Goal: Information Seeking & Learning: Learn about a topic

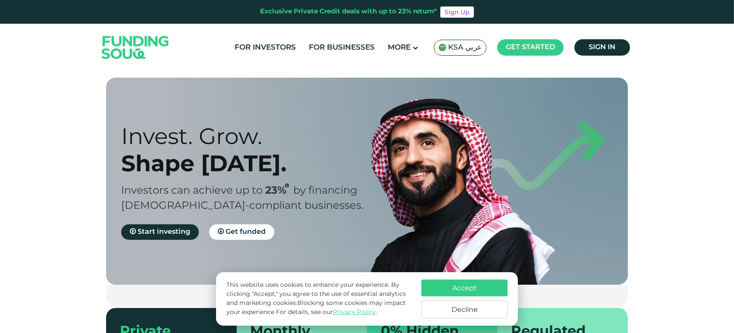
click at [451, 44] on span "KSA عربي" at bounding box center [465, 48] width 34 height 10
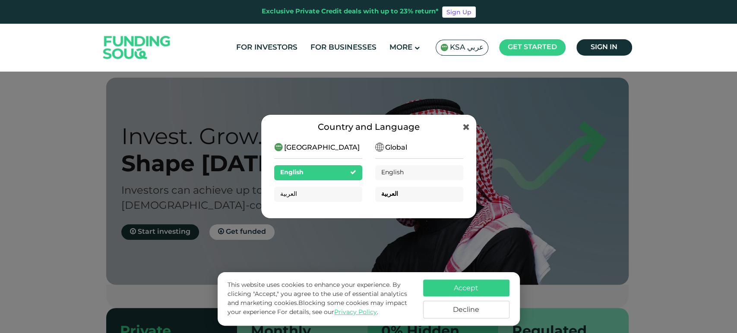
click at [410, 191] on div "العربية" at bounding box center [419, 194] width 88 height 15
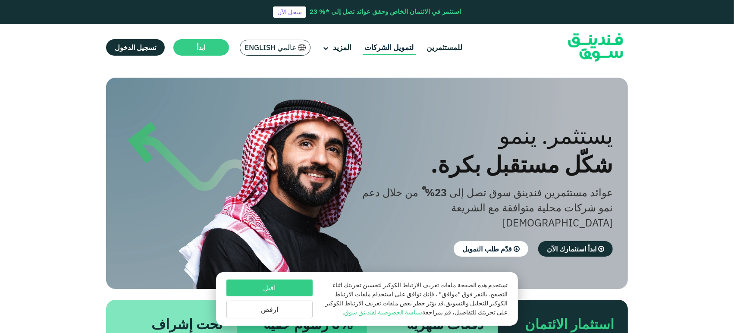
click at [390, 50] on link "لتمويل الشركات" at bounding box center [390, 48] width 54 height 14
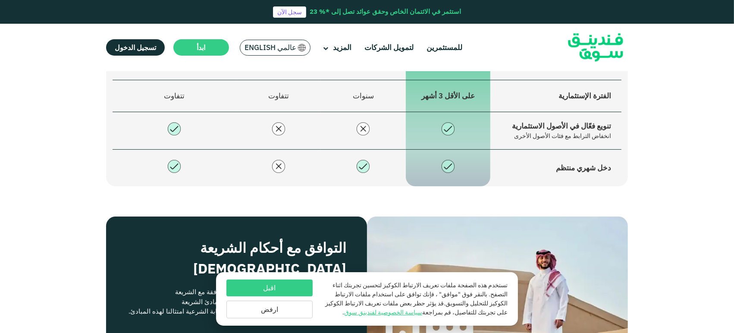
scroll to position [671, 0]
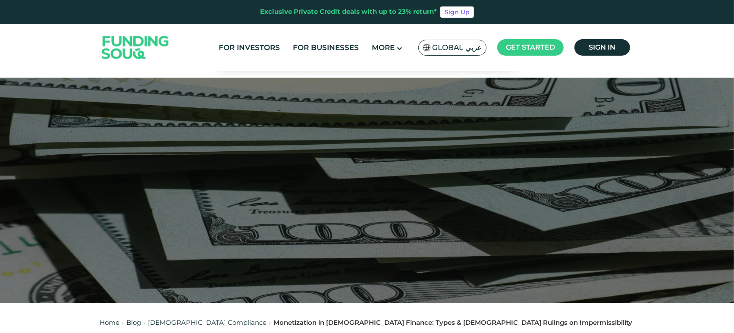
click at [320, 173] on div at bounding box center [367, 190] width 734 height 225
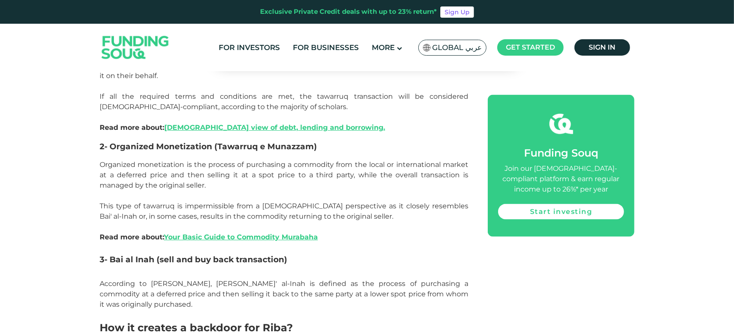
scroll to position [1198, 0]
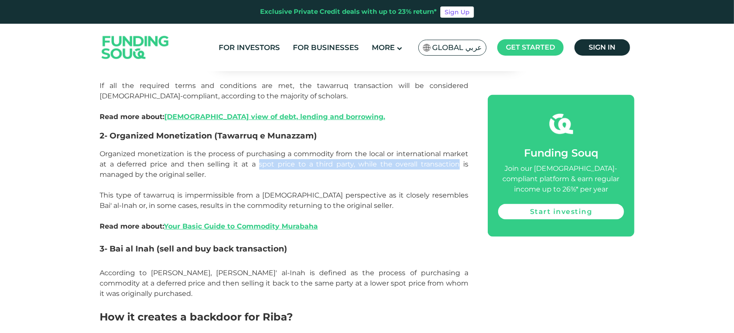
drag, startPoint x: 257, startPoint y: 129, endPoint x: 459, endPoint y: 129, distance: 202.4
click at [459, 150] on span "Organized monetization is the process of purchasing a commodity from the local …" at bounding box center [284, 164] width 369 height 29
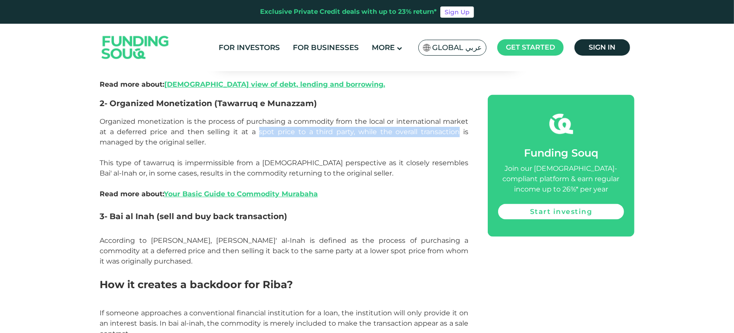
scroll to position [1246, 0]
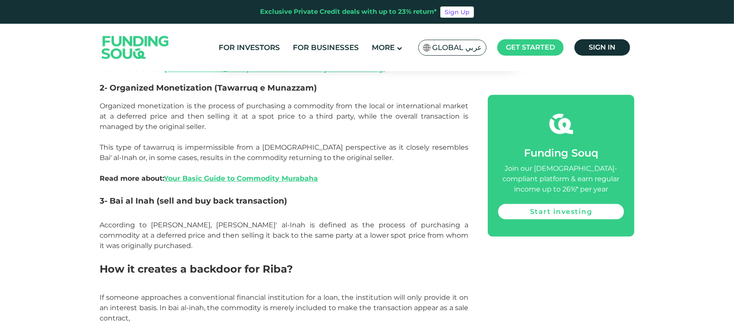
click at [178, 143] on span "This type of tawarruq is impermissible from a [DEMOGRAPHIC_DATA] perspective as…" at bounding box center [284, 152] width 369 height 19
click at [205, 143] on span "This type of tawarruq is impermissible from a [DEMOGRAPHIC_DATA] perspective as…" at bounding box center [284, 152] width 369 height 19
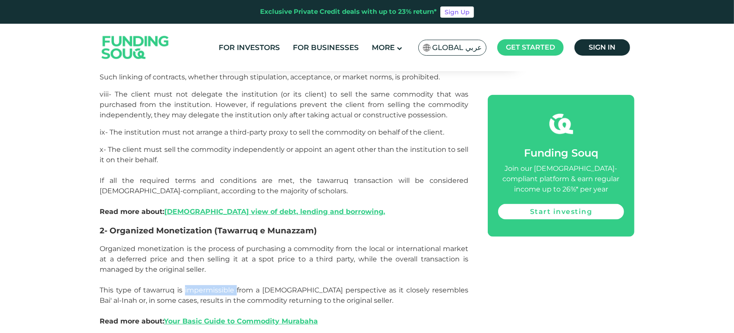
scroll to position [1103, 0]
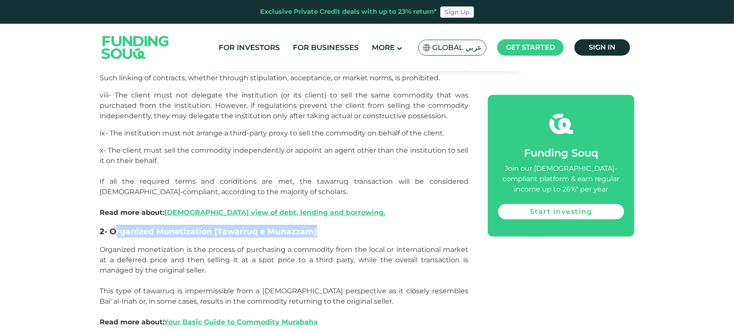
drag, startPoint x: 117, startPoint y: 191, endPoint x: 324, endPoint y: 192, distance: 206.7
click at [324, 225] on h3 "2- Organized Monetization (Tawarruq e Munazzam)" at bounding box center [284, 231] width 369 height 13
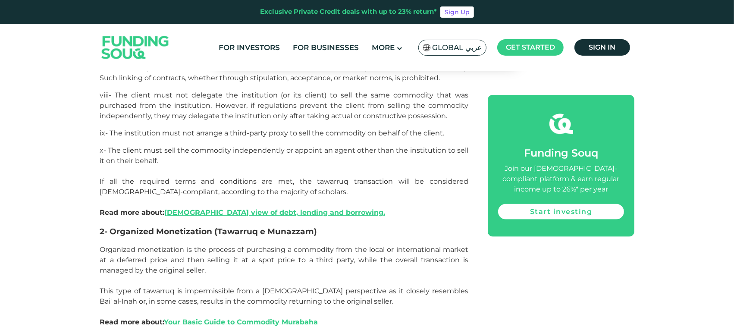
click at [287, 245] on p "Organized monetization is the process of purchasing a commodity from the local …" at bounding box center [284, 265] width 369 height 41
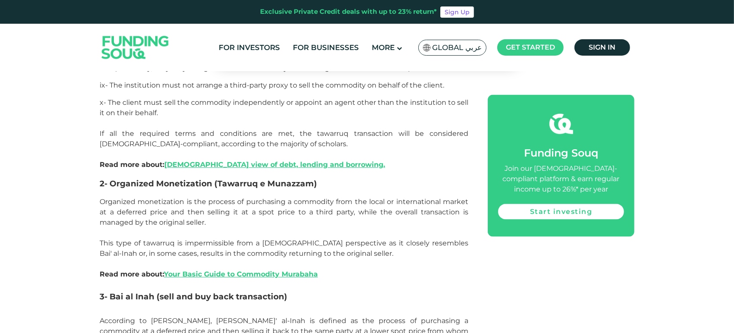
scroll to position [1198, 0]
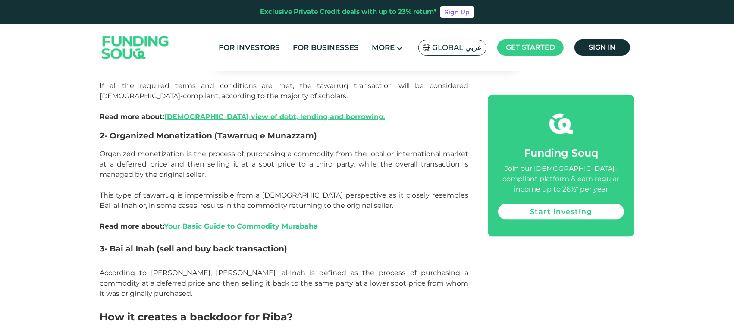
click at [186, 221] on p "Read more about: Your Basic Guide to Commodity Murabaha" at bounding box center [284, 231] width 369 height 21
click at [184, 222] on link "Your Basic Guide to Commodity Murabaha" at bounding box center [241, 226] width 154 height 8
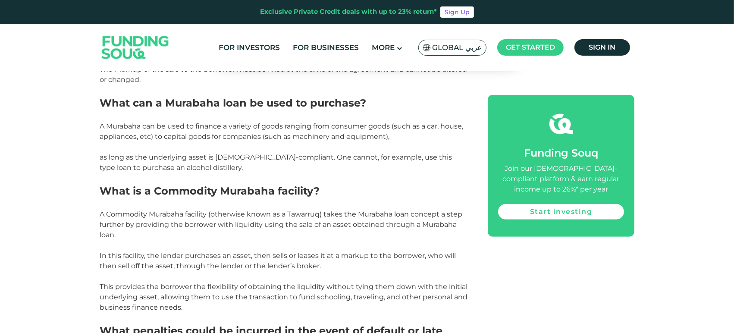
scroll to position [575, 0]
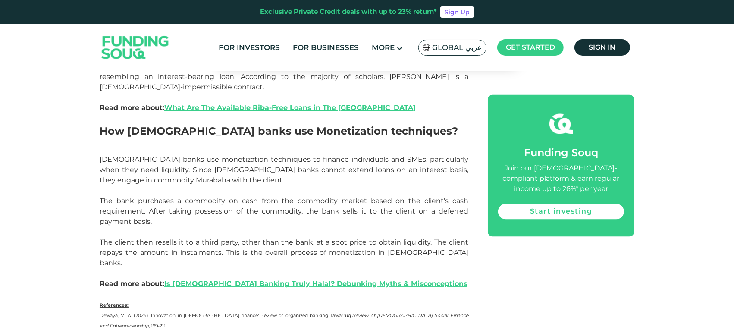
scroll to position [1534, 0]
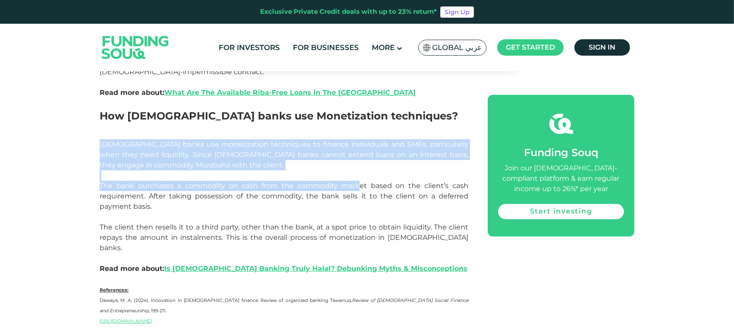
drag, startPoint x: 97, startPoint y: 93, endPoint x: 330, endPoint y: 168, distance: 245.4
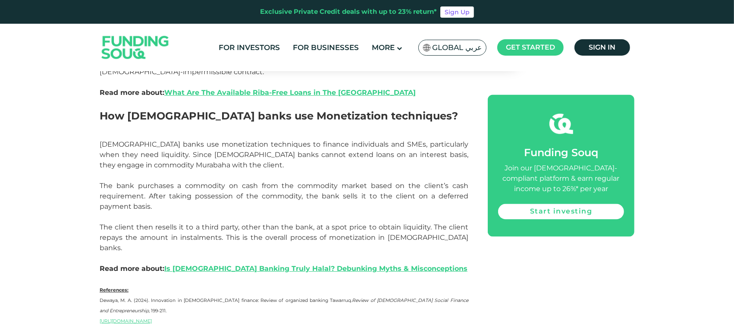
click at [321, 171] on p "[DEMOGRAPHIC_DATA] banks use monetization techniques to finance individuals and…" at bounding box center [284, 201] width 369 height 124
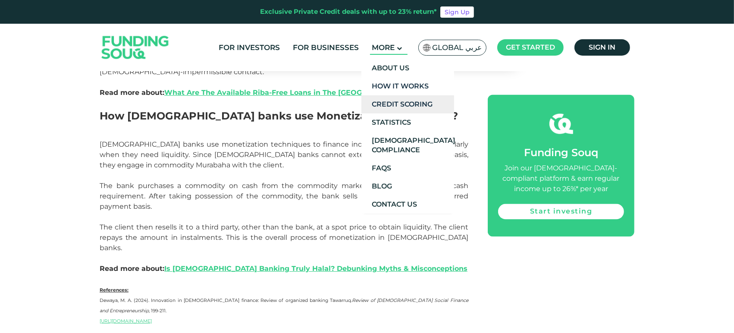
drag, startPoint x: 403, startPoint y: 83, endPoint x: 406, endPoint y: 105, distance: 22.2
click at [403, 83] on link "How It Works" at bounding box center [408, 86] width 93 height 18
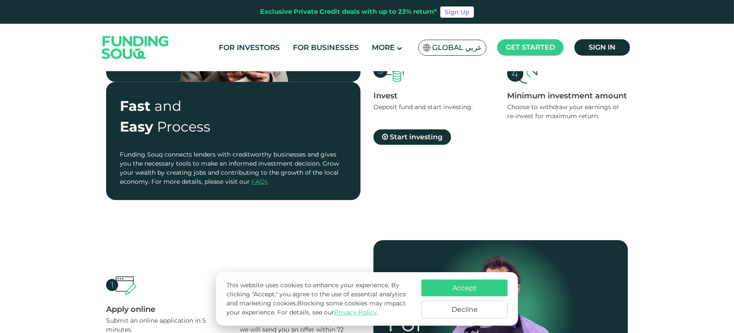
scroll to position [432, 0]
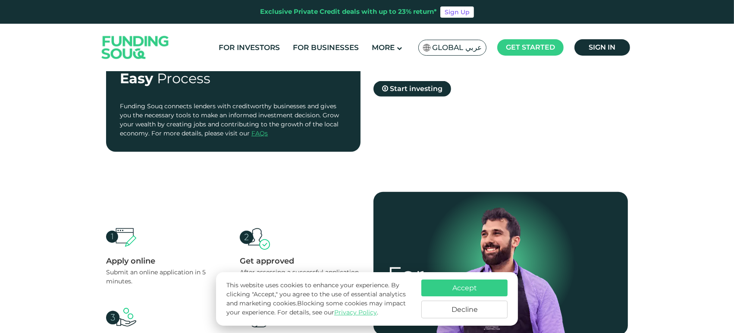
click at [469, 305] on button "Decline" at bounding box center [465, 310] width 86 height 18
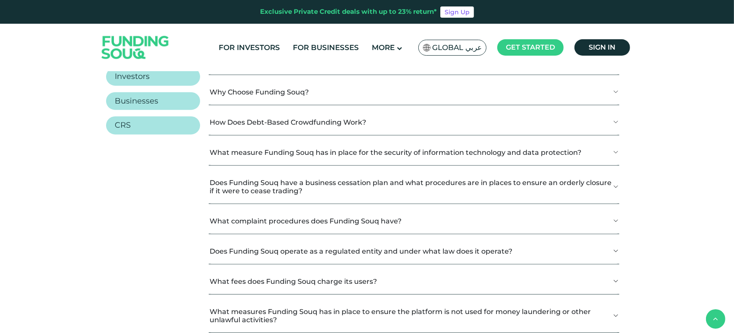
scroll to position [1055, 0]
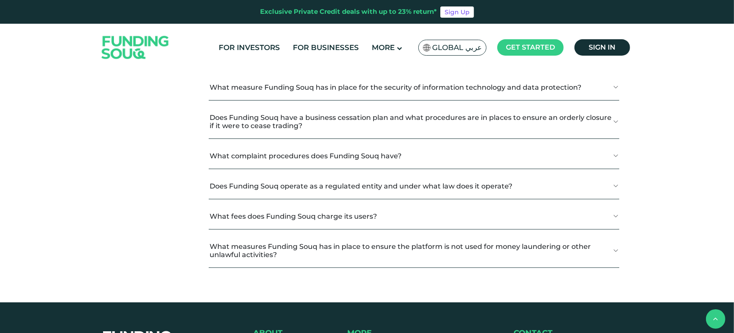
scroll to position [1103, 0]
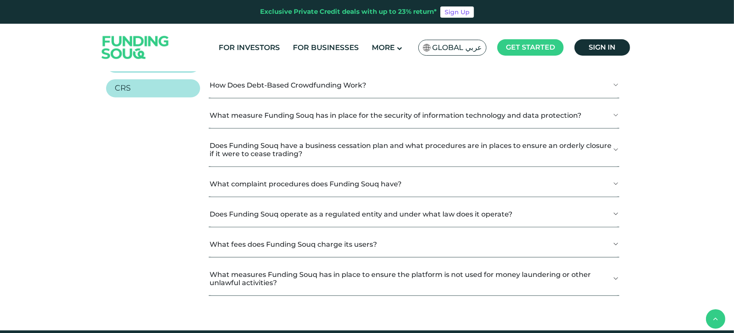
click at [277, 38] on button "Is Funding Souq compliant with Shariah principles?" at bounding box center [414, 24] width 411 height 25
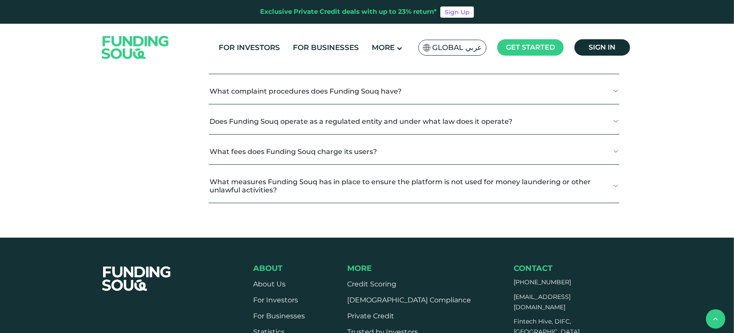
scroll to position [1136, 0]
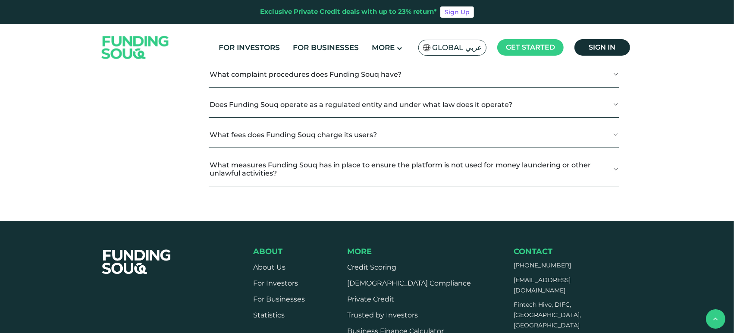
click at [324, 87] on button "What complaint procedures does Funding Souq have?" at bounding box center [414, 74] width 411 height 25
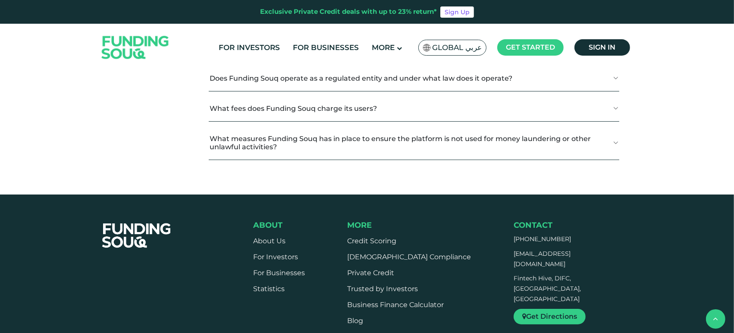
scroll to position [1280, 0]
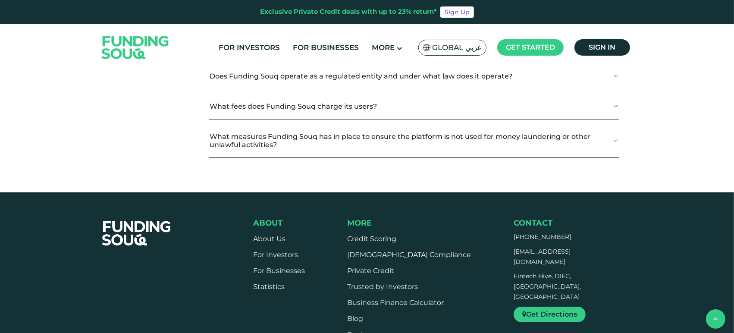
click at [324, 89] on button "Does Funding Souq operate as a regulated entity and under what law does it oper…" at bounding box center [414, 75] width 411 height 25
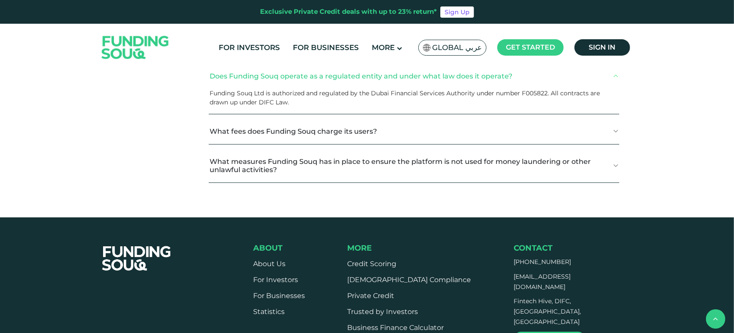
click at [340, 144] on button "What fees does Funding Souq charge its users?" at bounding box center [414, 131] width 411 height 25
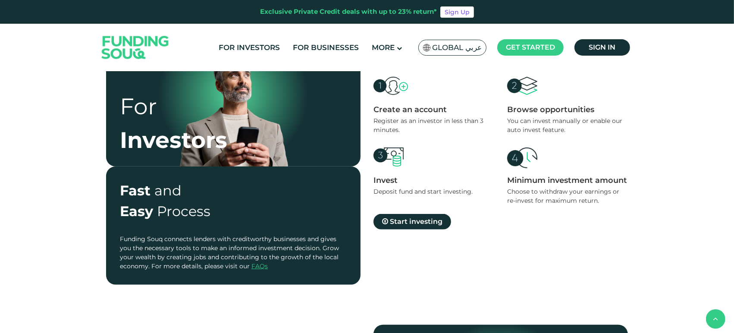
scroll to position [288, 0]
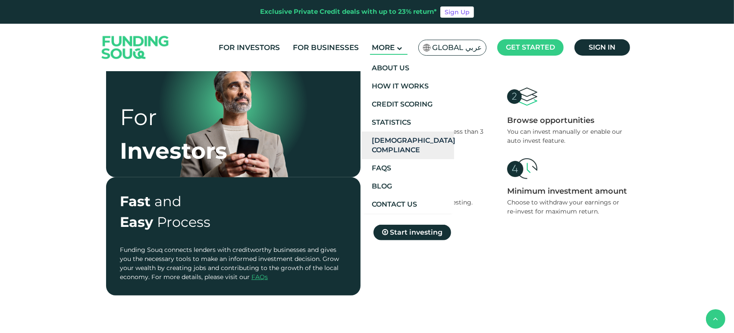
click at [424, 151] on link "[DEMOGRAPHIC_DATA] Compliance" at bounding box center [408, 146] width 93 height 28
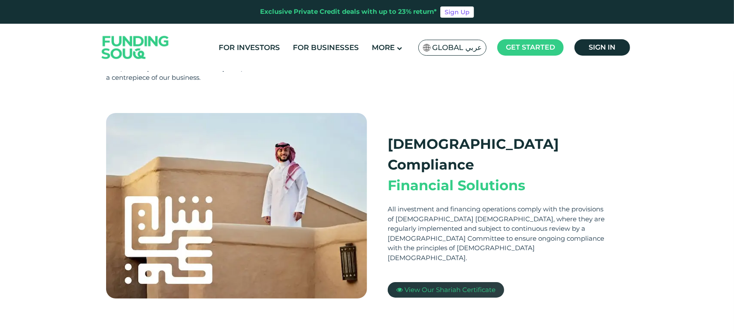
click at [434, 282] on link "View Our Shariah Certificate" at bounding box center [446, 290] width 117 height 16
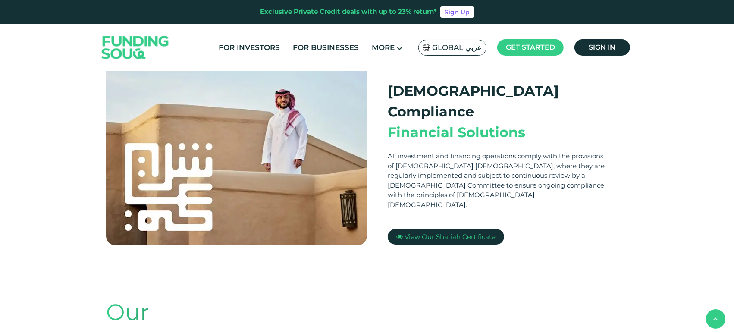
scroll to position [239, 0]
